Goal: Task Accomplishment & Management: Use online tool/utility

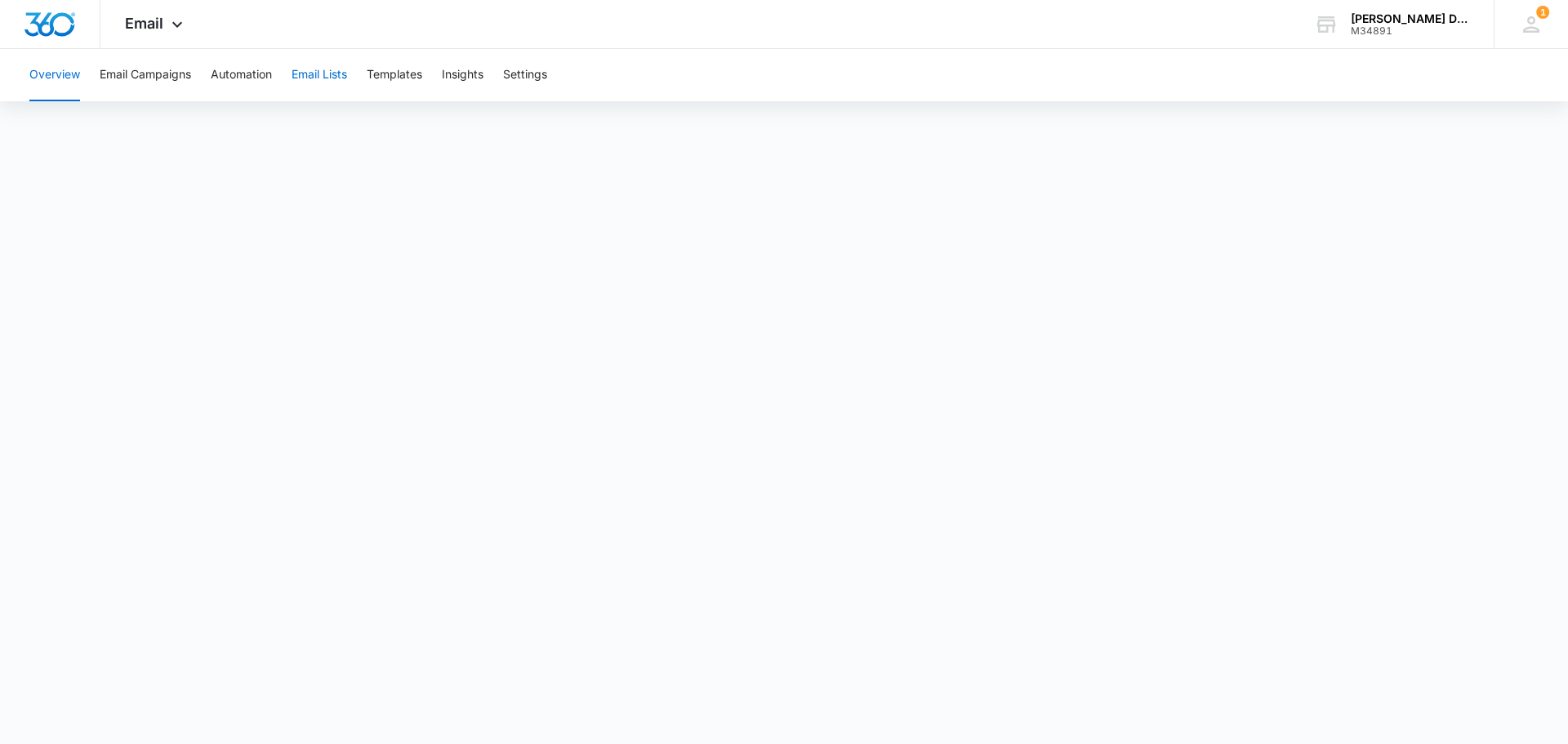
click at [325, 79] on button "Email Lists" at bounding box center [319, 75] width 56 height 52
click at [318, 76] on button "Email Lists" at bounding box center [319, 75] width 56 height 52
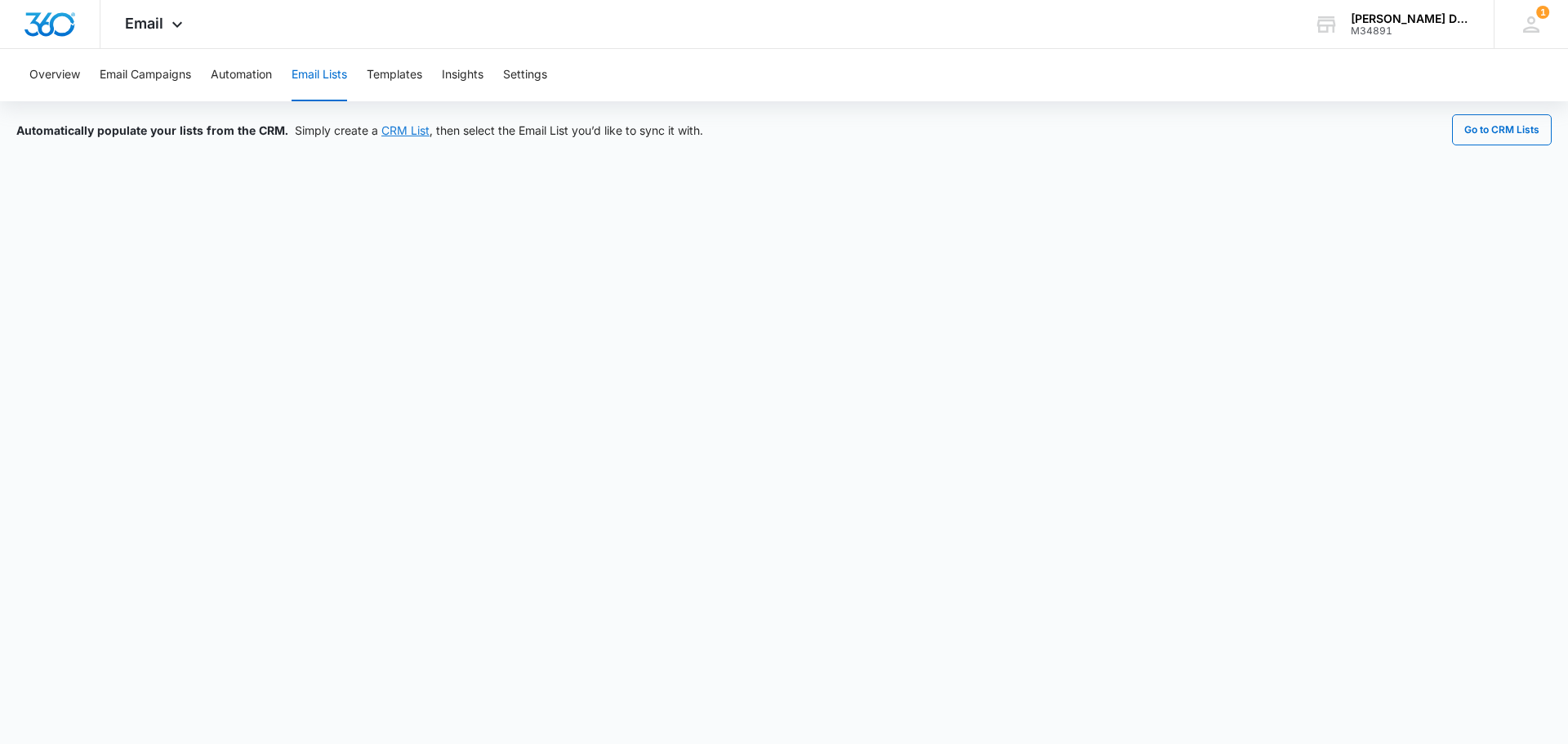
click at [400, 126] on link "CRM List" at bounding box center [405, 130] width 48 height 14
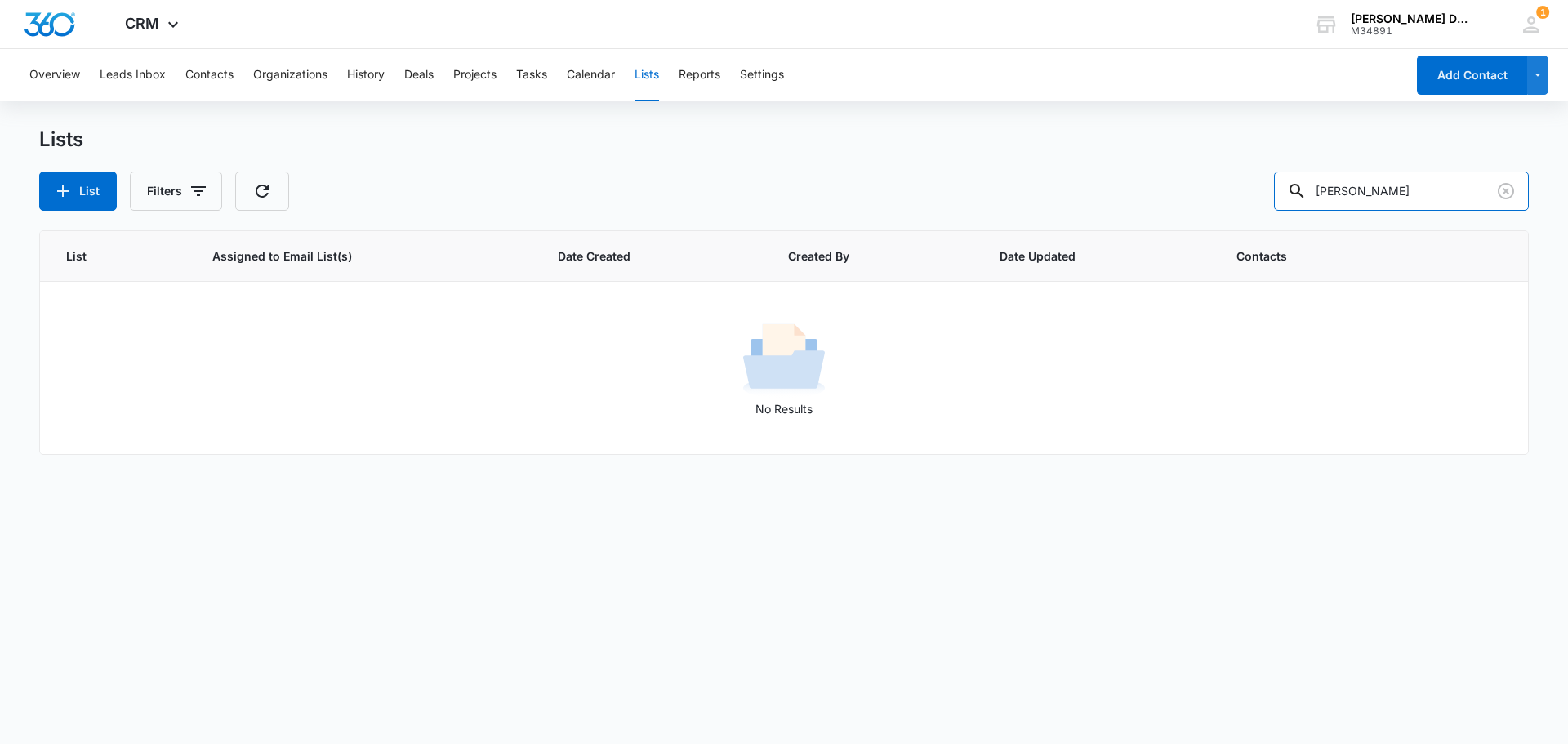
drag, startPoint x: 1390, startPoint y: 193, endPoint x: 891, endPoint y: 136, distance: 502.2
click at [932, 140] on div "Lists List Filters [PERSON_NAME]" at bounding box center [783, 169] width 1489 height 84
paste input "[EMAIL_ADDRESS][DOMAIN_NAME]"
type input "[EMAIL_ADDRESS][DOMAIN_NAME]"
